Goal: Transaction & Acquisition: Purchase product/service

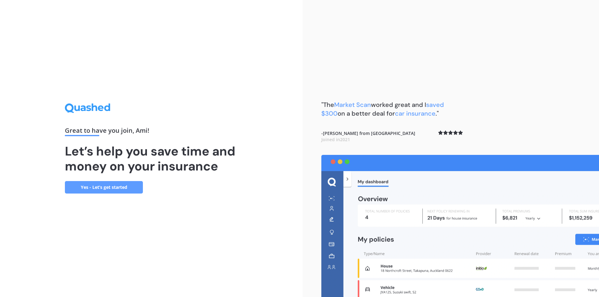
click at [134, 188] on link "Yes - Let’s get started" at bounding box center [104, 187] width 78 height 12
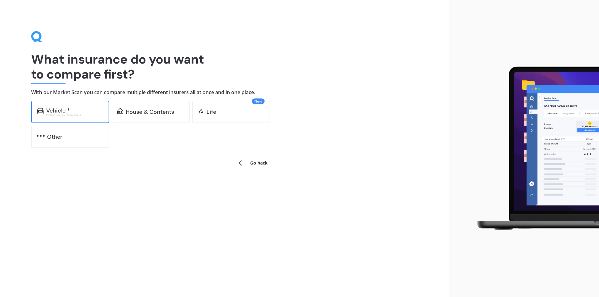
click at [67, 115] on div "Excludes commercial vehicles" at bounding box center [74, 115] width 57 height 2
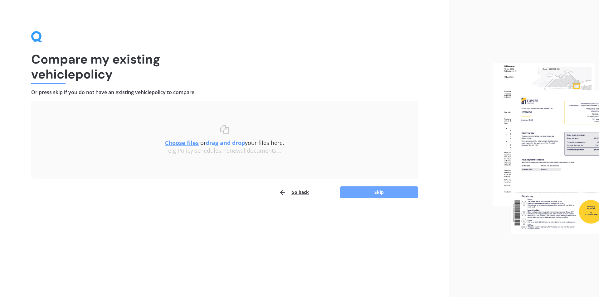
click at [392, 190] on button "Skip" at bounding box center [379, 192] width 78 height 12
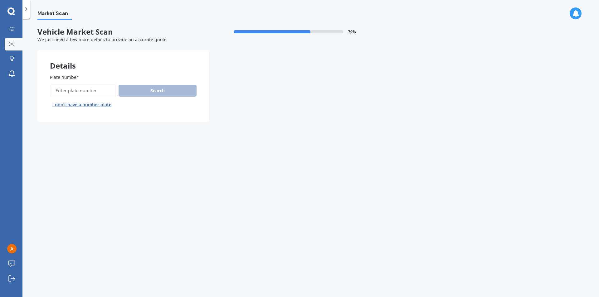
click at [74, 89] on input "Plate number" at bounding box center [83, 90] width 66 height 13
type input "LQC813"
click at [127, 90] on button "Search" at bounding box center [157, 91] width 78 height 12
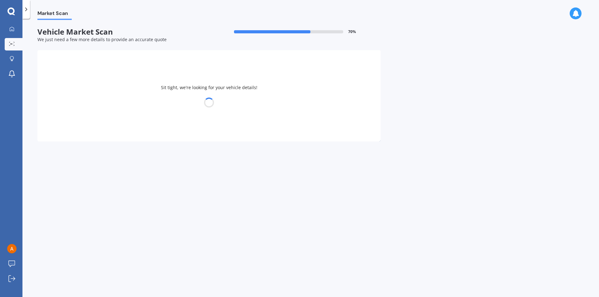
select select "HONDA"
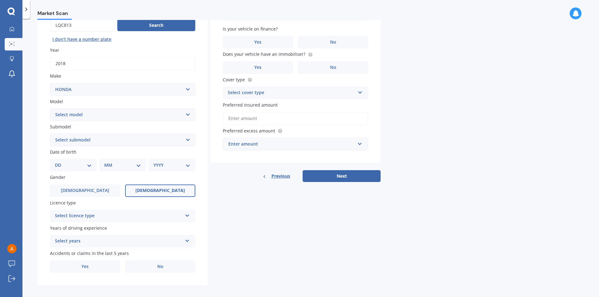
scroll to position [70, 0]
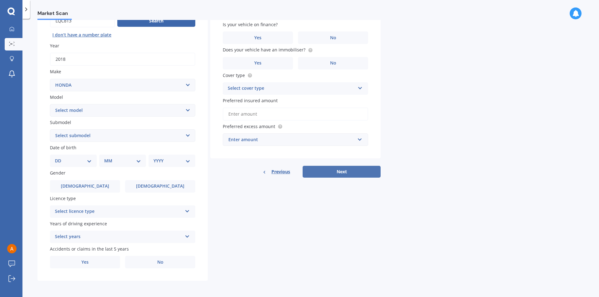
click at [355, 172] on button "Next" at bounding box center [341, 172] width 78 height 12
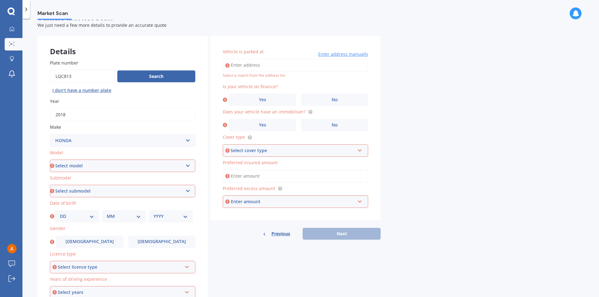
scroll to position [31, 0]
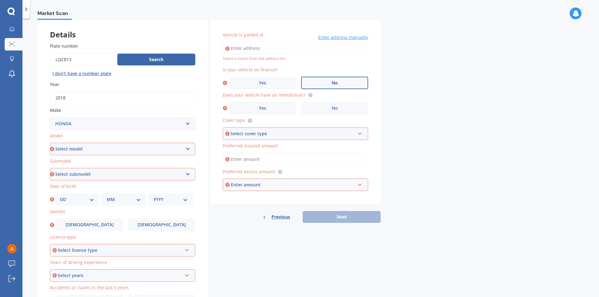
click at [331, 83] on span "No" at bounding box center [334, 82] width 6 height 5
click at [0, 0] on input "No" at bounding box center [0, 0] width 0 height 0
click at [331, 113] on label "No" at bounding box center [334, 108] width 67 height 12
click at [0, 0] on input "No" at bounding box center [0, 0] width 0 height 0
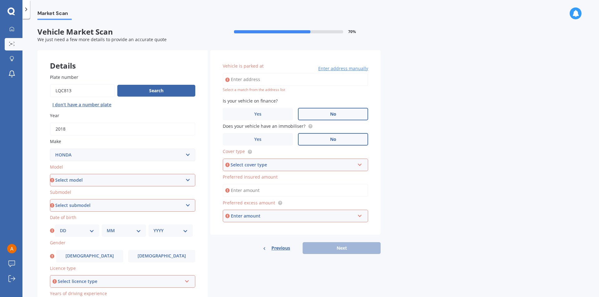
click at [359, 166] on icon at bounding box center [359, 164] width 5 height 4
click at [348, 178] on div "Comprehensive" at bounding box center [295, 176] width 144 height 11
